Goal: Task Accomplishment & Management: Complete application form

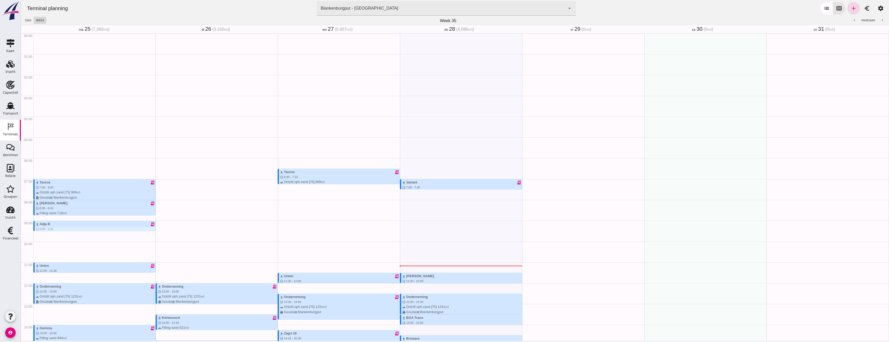
scroll to position [114, 0]
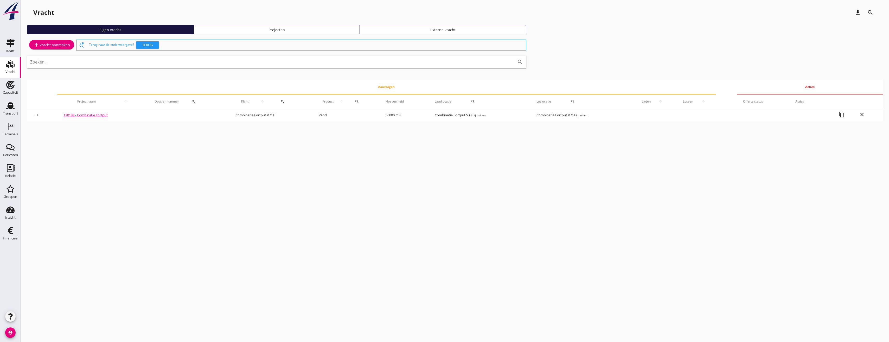
click at [267, 28] on div "Projecten" at bounding box center [277, 29] width 162 height 5
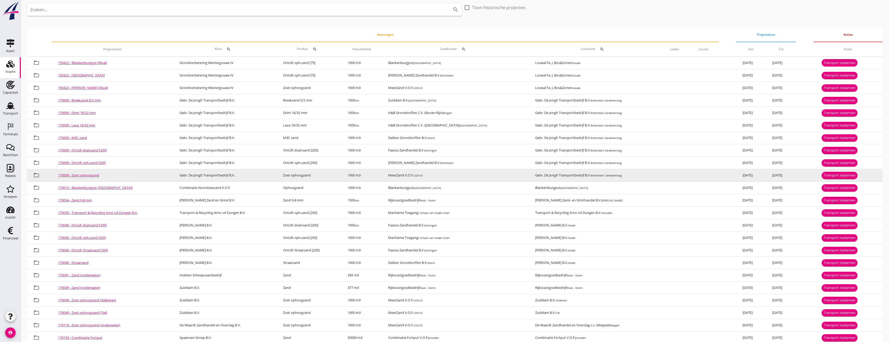
scroll to position [52, 0]
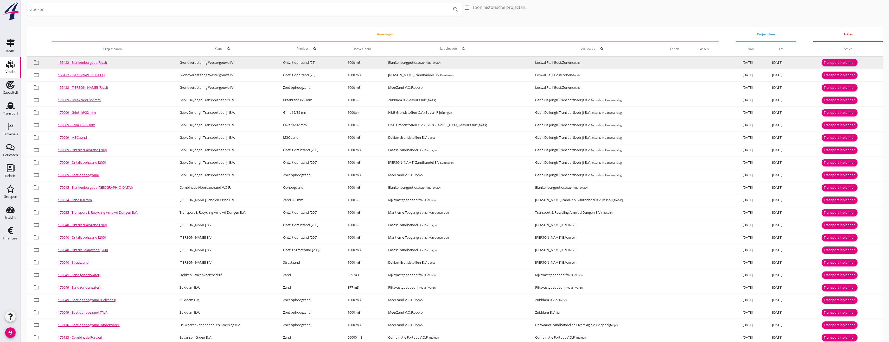
click at [822, 63] on button "Transport inplannen" at bounding box center [840, 62] width 36 height 7
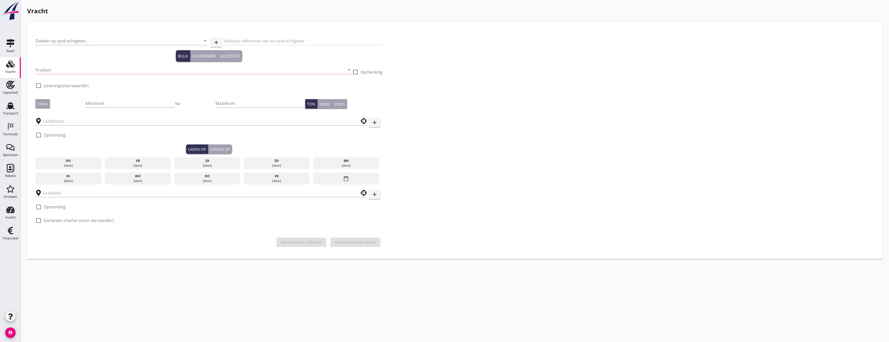
type input "Grondverbetering Westergouwe IV"
type input "Ontzilt oph.zand [75] (6120)"
type input "1000"
checkbox input "true"
type input "Blankenburgput"
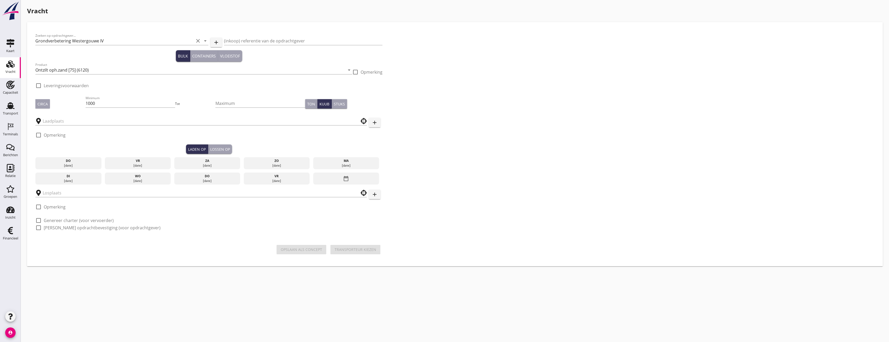
type input "Loswal Fa. J. Bos&Zonen"
checkbox input "true"
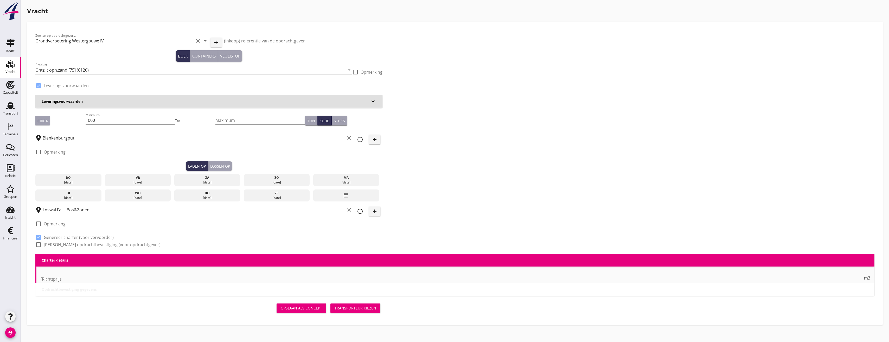
type input "2.2"
radio input "false"
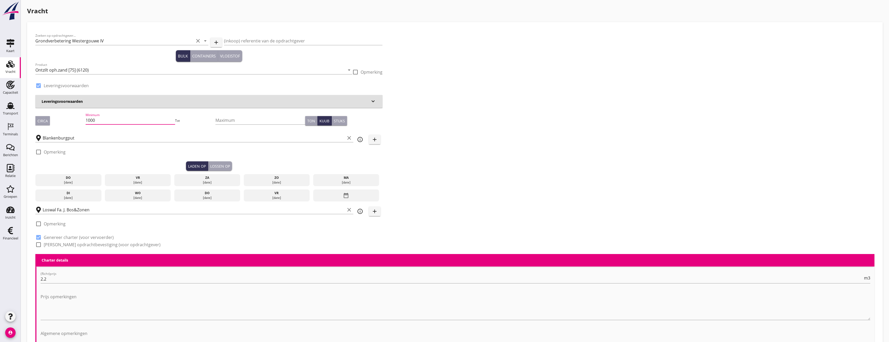
drag, startPoint x: 102, startPoint y: 120, endPoint x: 59, endPoint y: 115, distance: 43.7
click at [59, 115] on div "Circa Minimum 1000 Tot Maximum Ton Kuub Stuks" at bounding box center [208, 121] width 347 height 18
type input "672"
click at [85, 182] on div "28 aug." at bounding box center [68, 182] width 63 height 5
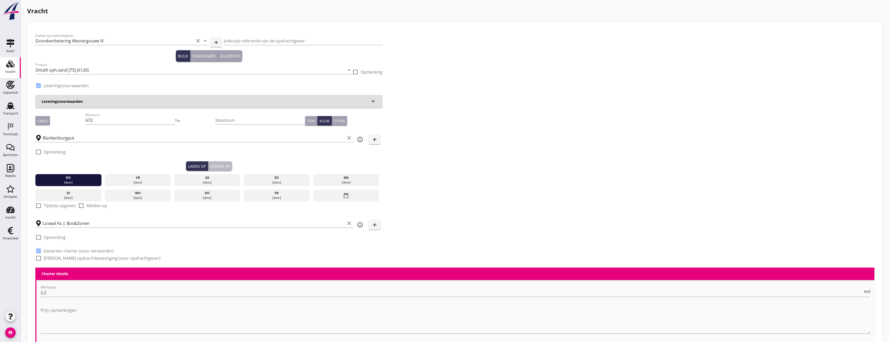
click at [227, 167] on div "Lossen op" at bounding box center [220, 165] width 20 height 5
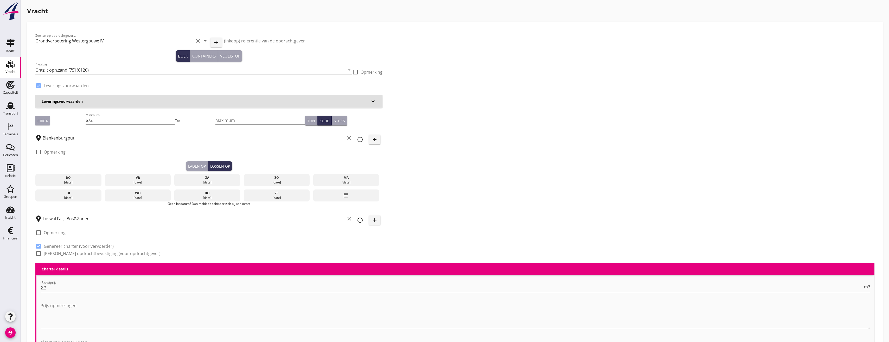
click at [119, 177] on div "vr" at bounding box center [137, 177] width 63 height 5
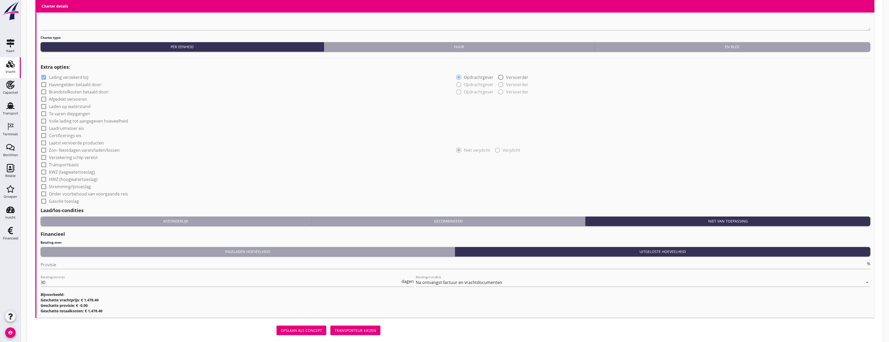
scroll to position [360, 0]
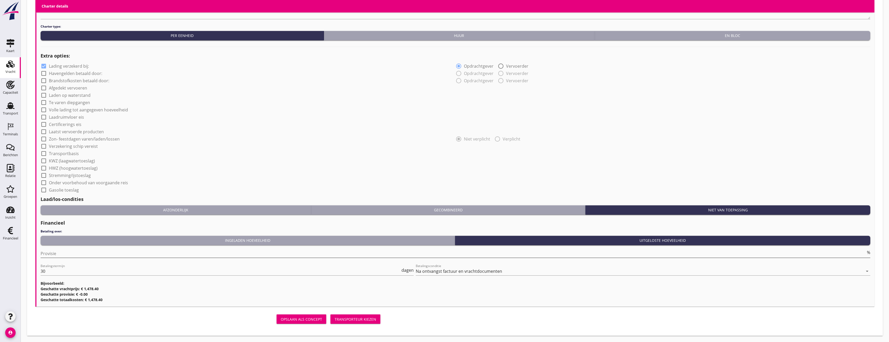
click at [67, 256] on input "Provisie" at bounding box center [453, 253] width 825 height 8
click at [863, 255] on input "-1" at bounding box center [453, 253] width 825 height 8
type input "-2"
click at [864, 255] on input "-2" at bounding box center [453, 253] width 825 height 8
click at [346, 319] on div "Transporteur kiezen" at bounding box center [356, 318] width 42 height 5
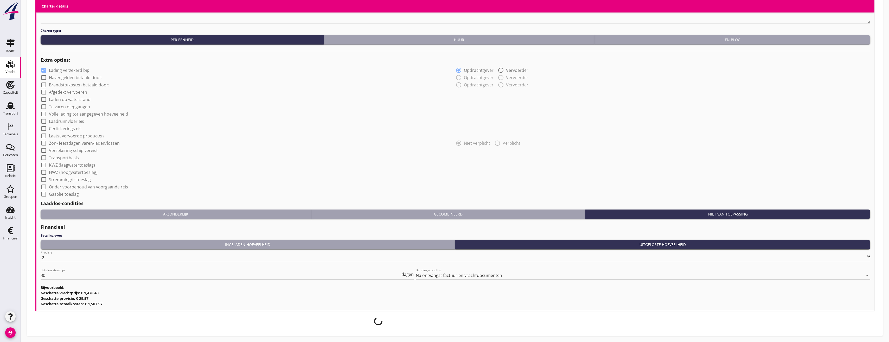
scroll to position [356, 0]
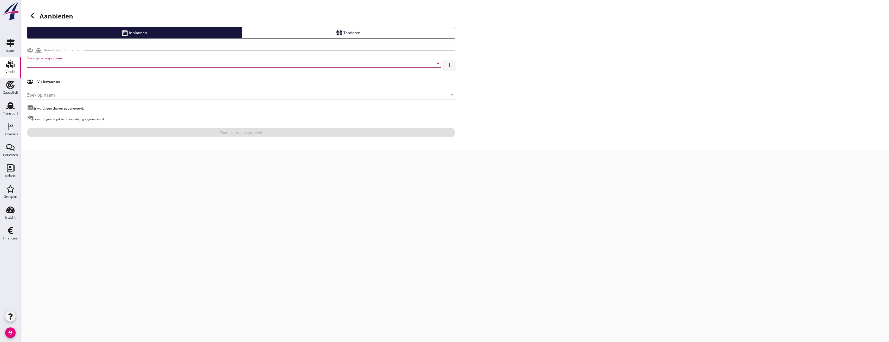
click at [67, 63] on input "Zoek op (scheeps)naam" at bounding box center [227, 63] width 400 height 8
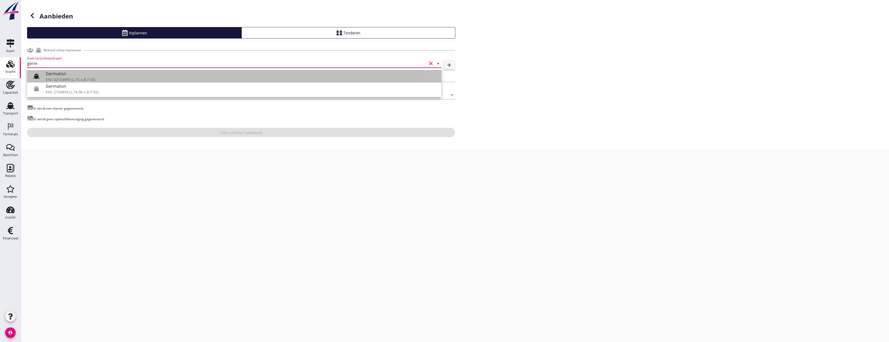
click at [38, 76] on use at bounding box center [36, 76] width 6 height 5
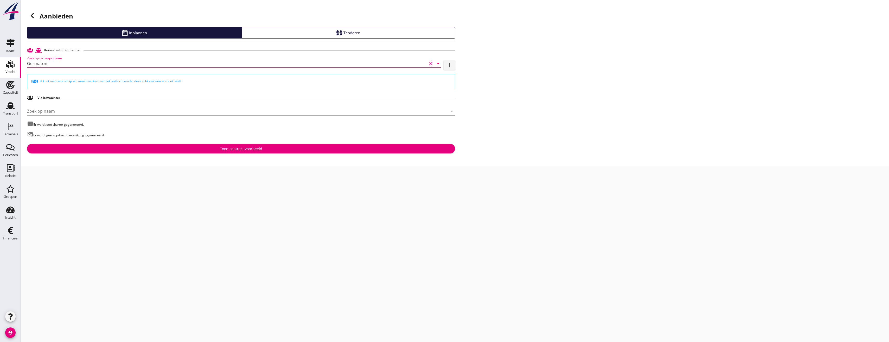
type input "Germaton"
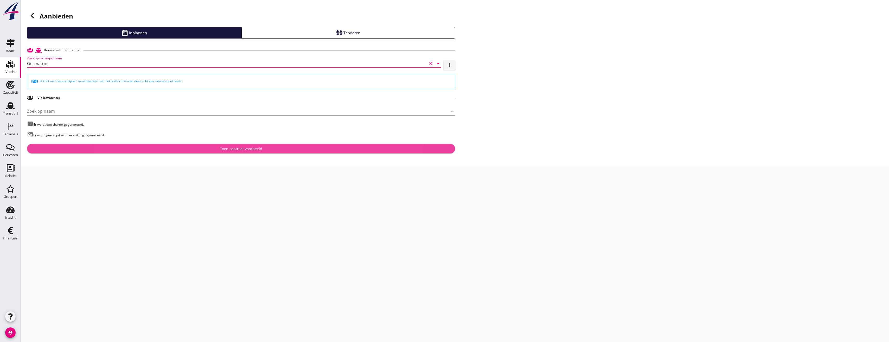
click at [232, 150] on div "Toon contract voorbeeld" at bounding box center [241, 148] width 42 height 5
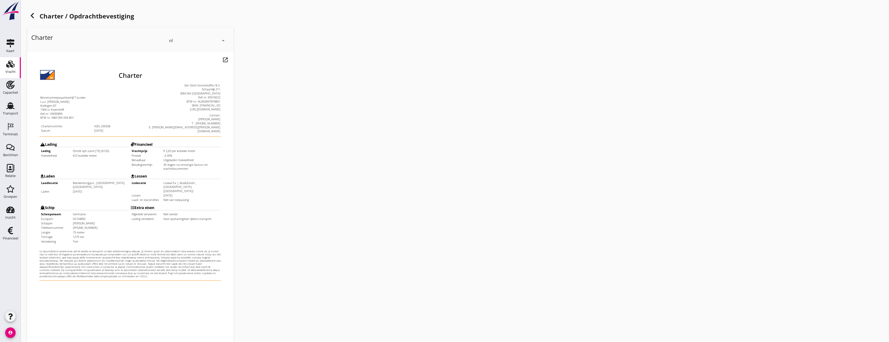
scroll to position [43, 0]
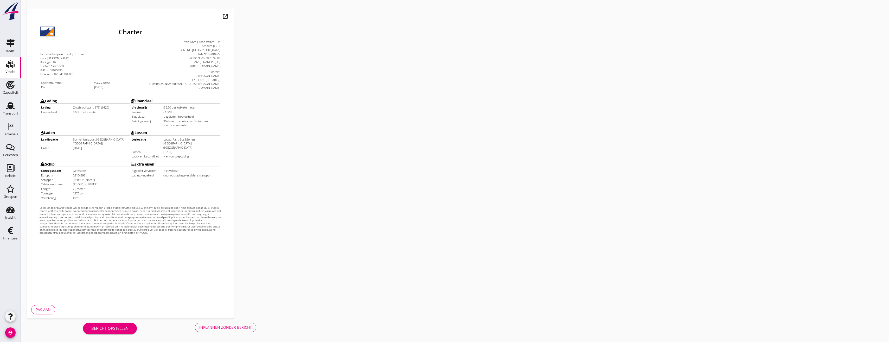
click at [241, 330] on button "Inplannen zonder bericht" at bounding box center [225, 327] width 61 height 9
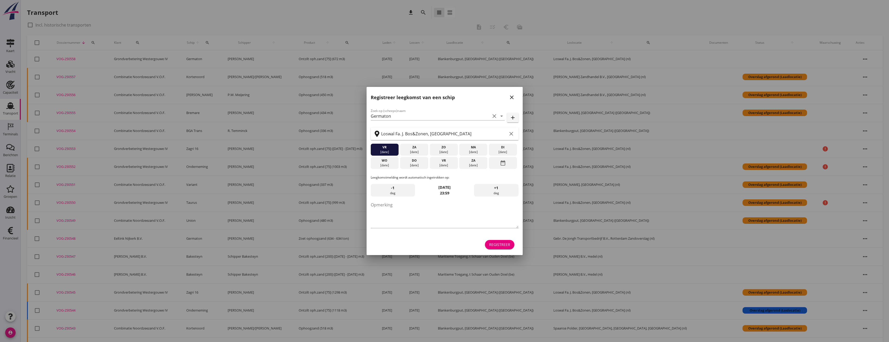
click at [502, 234] on form "Zoek op (scheeps)naam Germaton clear arrow_drop_down add Loswal Fa. J. Bos&Zone…" at bounding box center [445, 179] width 148 height 143
click at [503, 244] on div "Registreer" at bounding box center [499, 244] width 21 height 5
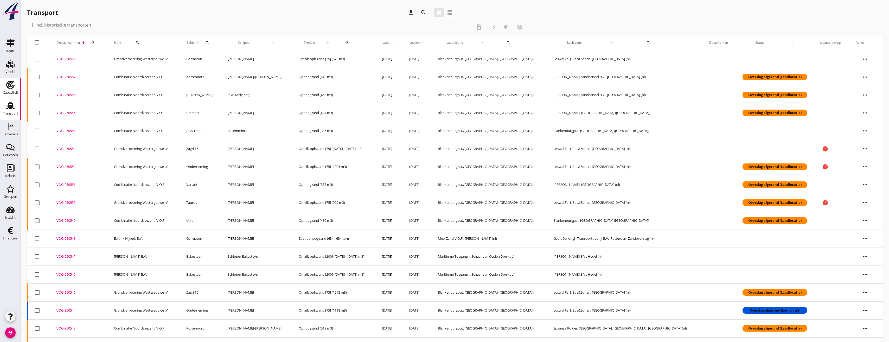
click at [7, 90] on div "Capaciteit" at bounding box center [10, 92] width 15 height 7
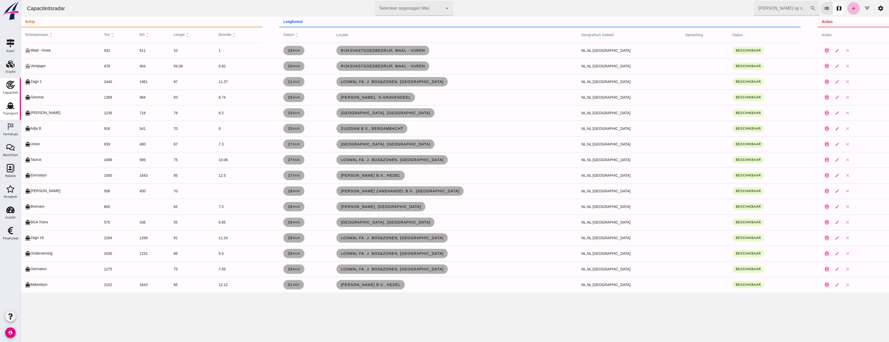
click at [2, 109] on link "Transport Transport" at bounding box center [10, 109] width 21 height 21
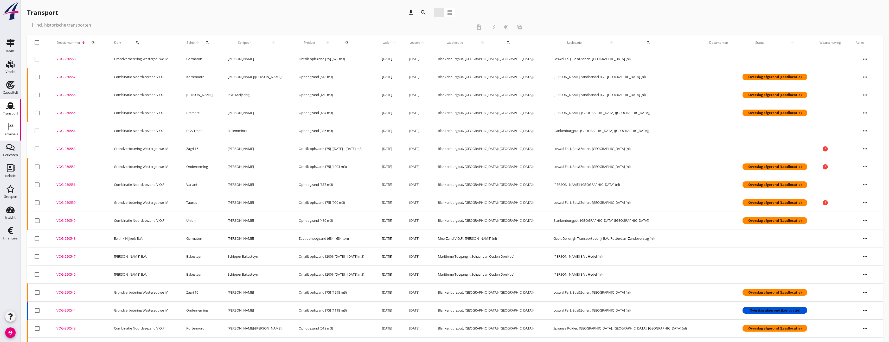
click at [15, 136] on div "Terminals" at bounding box center [10, 133] width 15 height 3
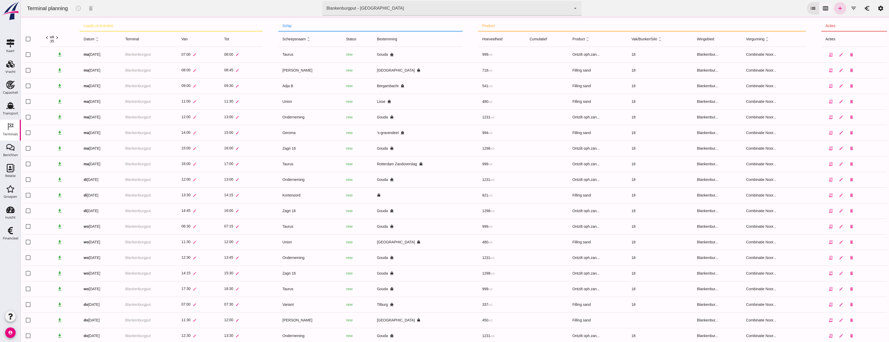
click at [822, 10] on icon "calendar_view_week" at bounding box center [825, 8] width 6 height 6
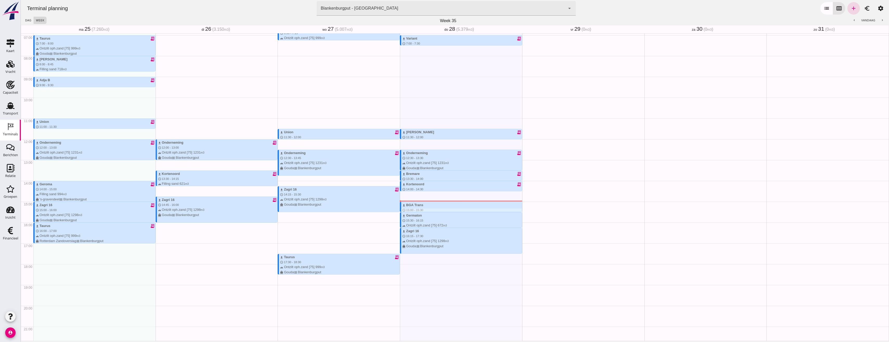
scroll to position [140, 0]
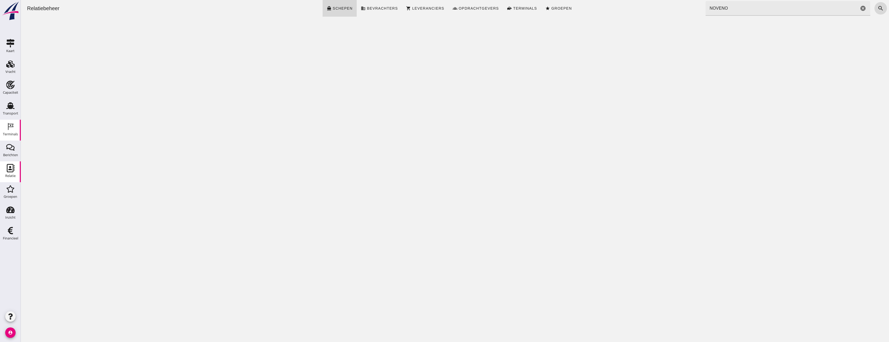
click at [15, 134] on div "Terminals" at bounding box center [10, 133] width 15 height 3
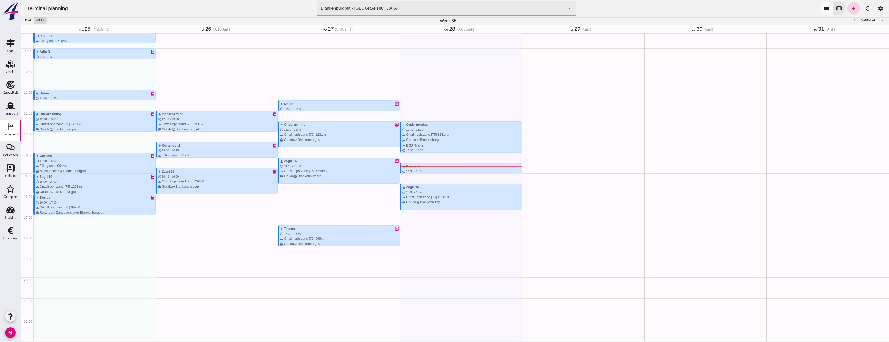
scroll to position [192, 0]
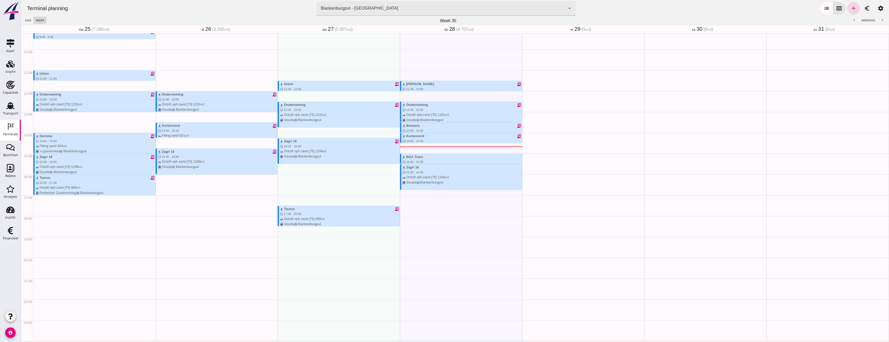
click at [366, 168] on div "download Taurus receipt_long schedule 6:30 - 7:15 terrain Ontzilt oph.zand [75]…" at bounding box center [339, 90] width 122 height 499
